Goal: Task Accomplishment & Management: Manage account settings

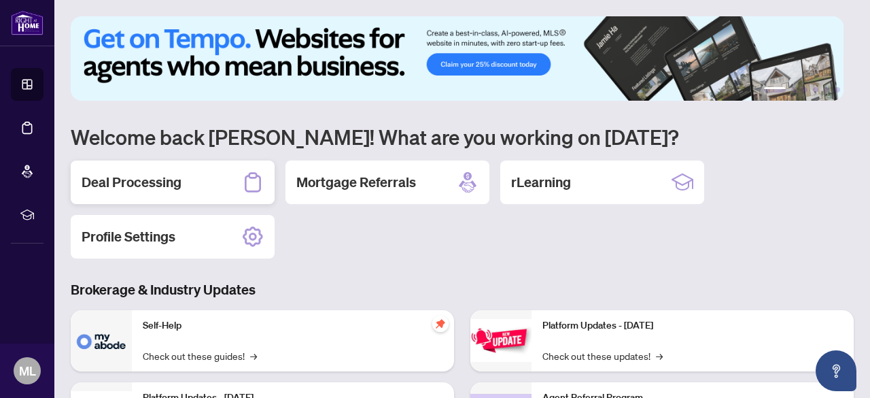
click at [164, 188] on h2 "Deal Processing" at bounding box center [132, 182] width 100 height 19
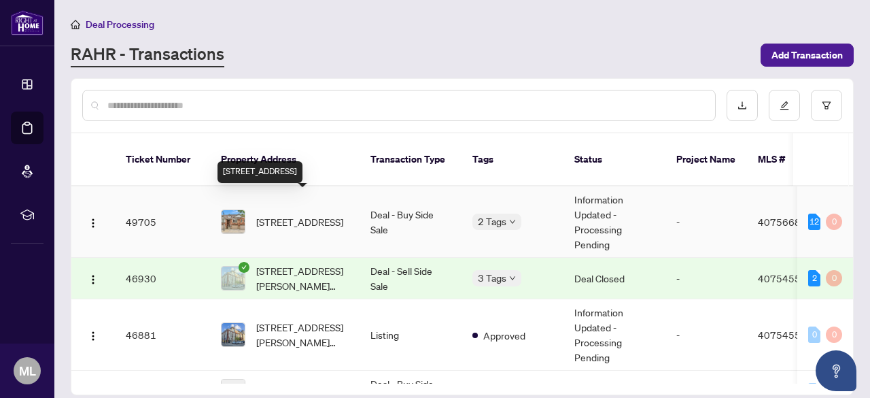
click at [319, 214] on span "[STREET_ADDRESS]" at bounding box center [299, 221] width 87 height 15
click at [319, 203] on main "Deal Processing [PERSON_NAME] - Transactions Add Transaction Ticket Number Prop…" at bounding box center [462, 199] width 816 height 398
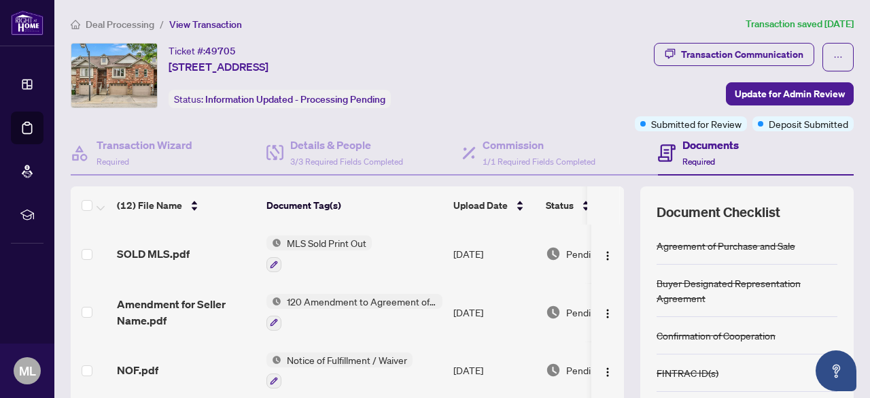
click at [201, 230] on td "SOLD MLS.pdf" at bounding box center [186, 253] width 150 height 58
click at [322, 358] on span "Notice of Fulfillment / Waiver" at bounding box center [346, 359] width 131 height 15
click at [137, 363] on span "NOF.pdf" at bounding box center [137, 370] width 41 height 16
